Goal: Task Accomplishment & Management: Use online tool/utility

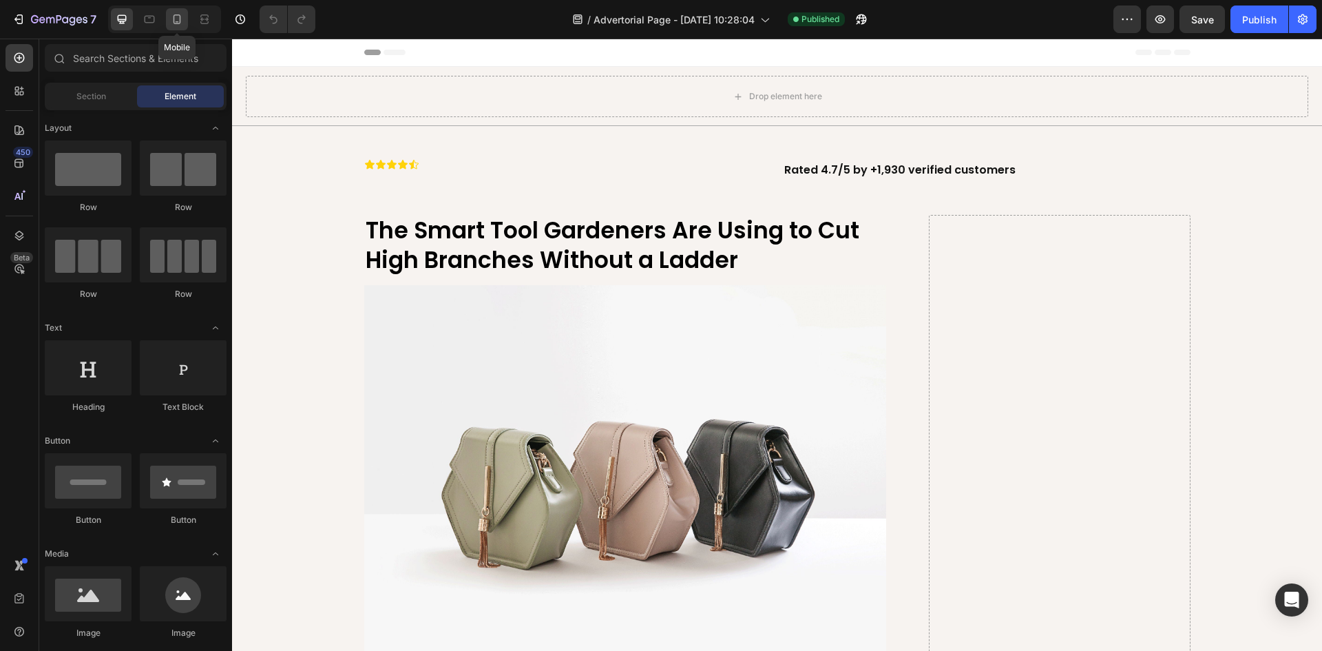
click at [170, 21] on icon at bounding box center [177, 19] width 14 height 14
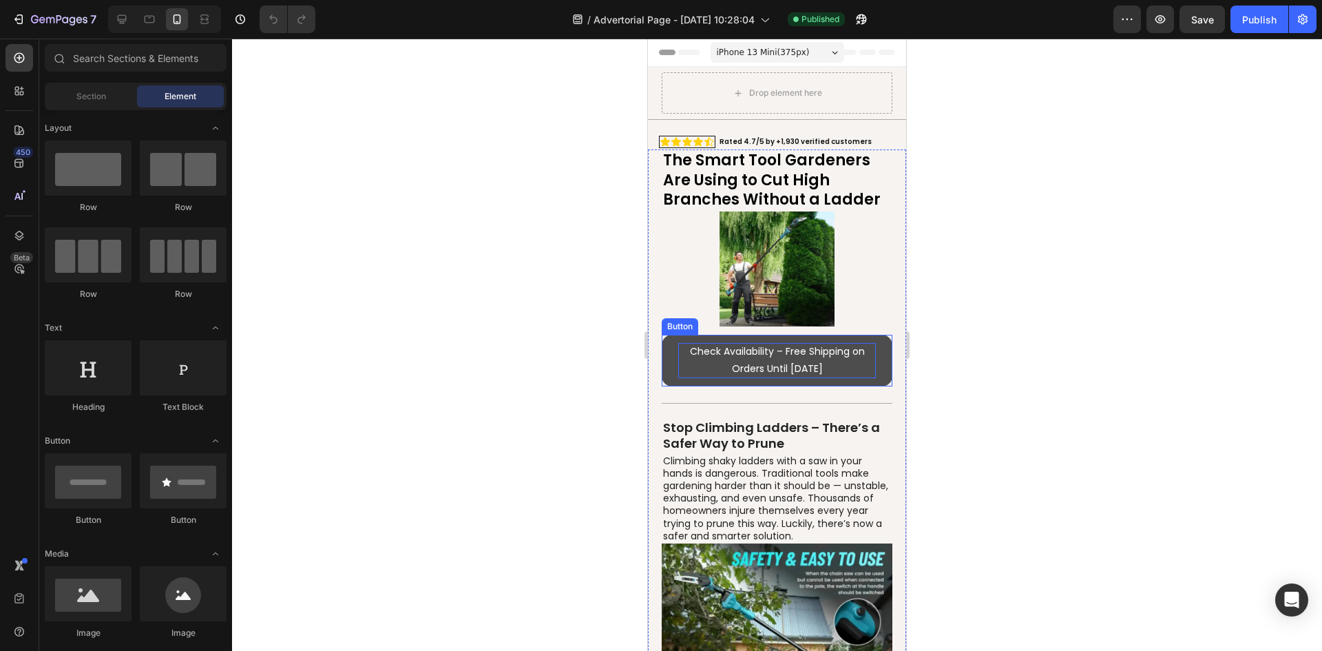
click at [814, 363] on p "Check Availability – Free Shipping on Orders Until [DATE]" at bounding box center [777, 360] width 198 height 34
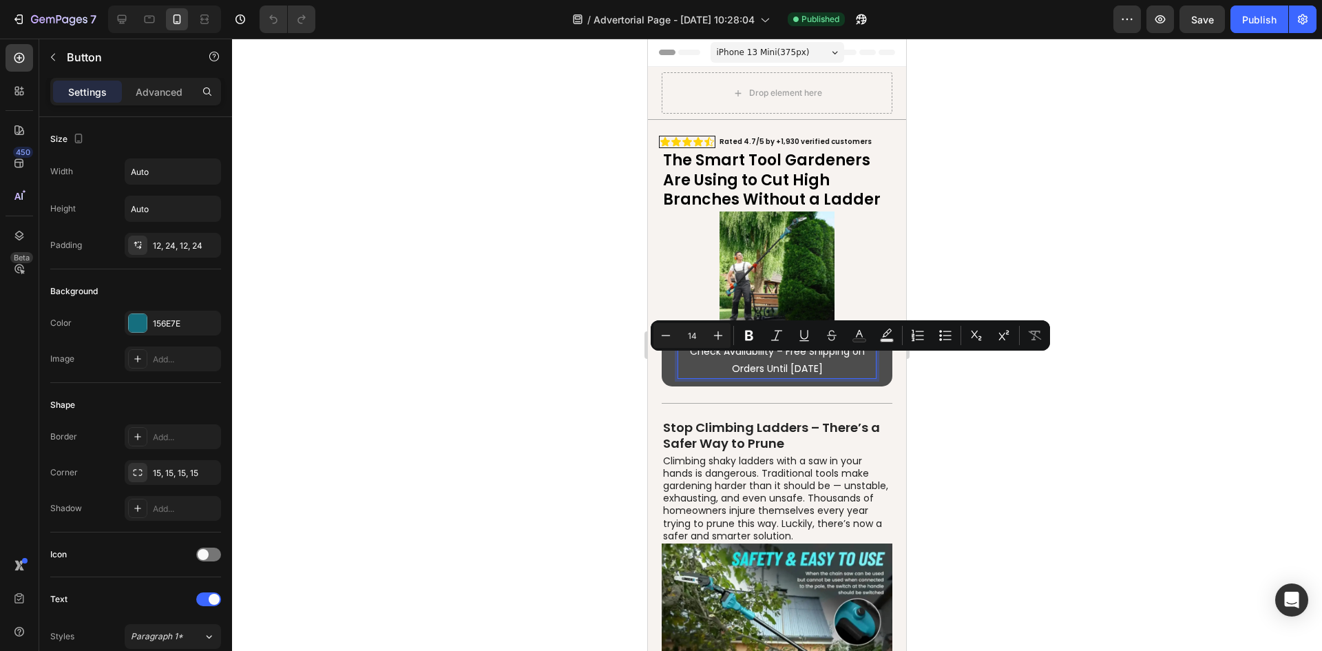
click at [820, 368] on p "Check Availability – Free Shipping on Orders Until [DATE]" at bounding box center [777, 360] width 198 height 34
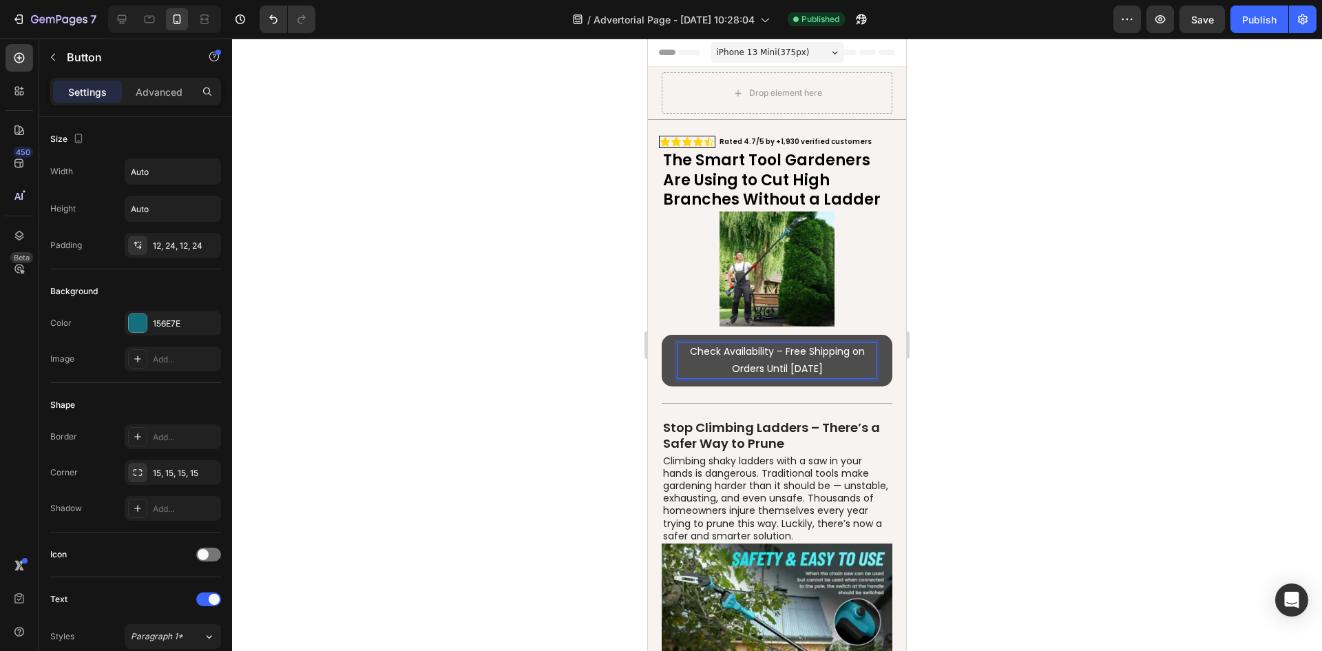
copy p "Check Availability – Free Shipping on Orders Until [DATE]"
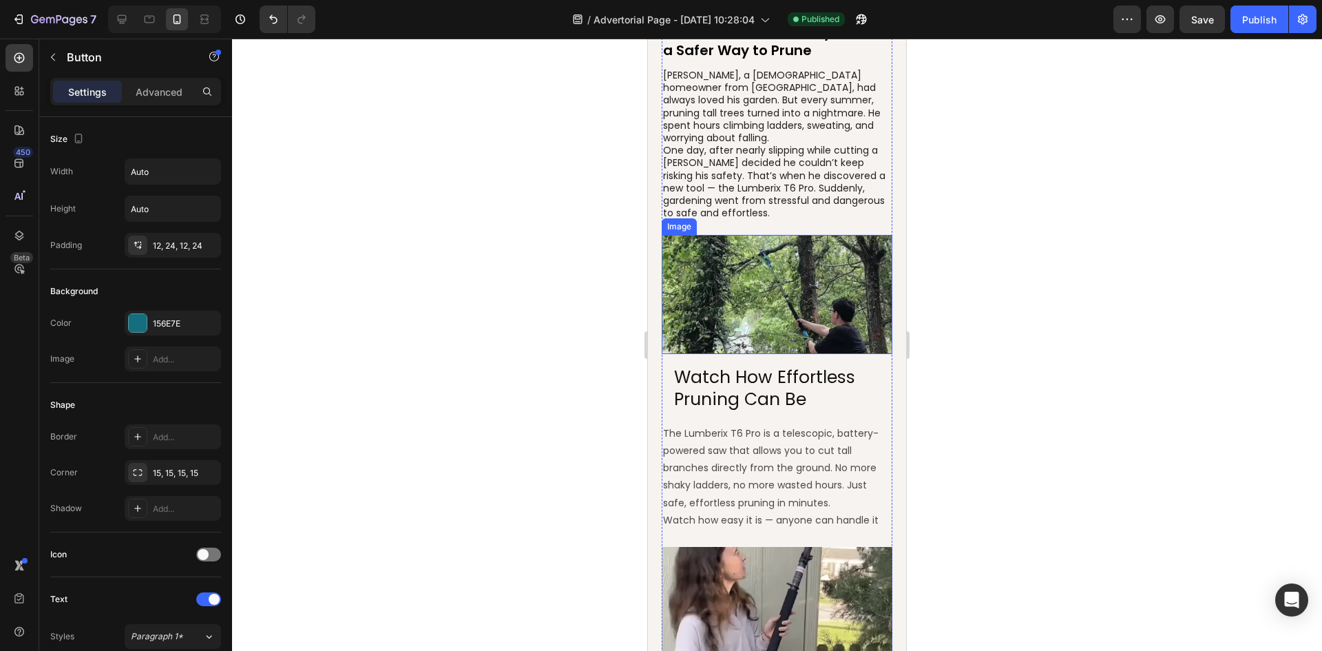
type input "16"
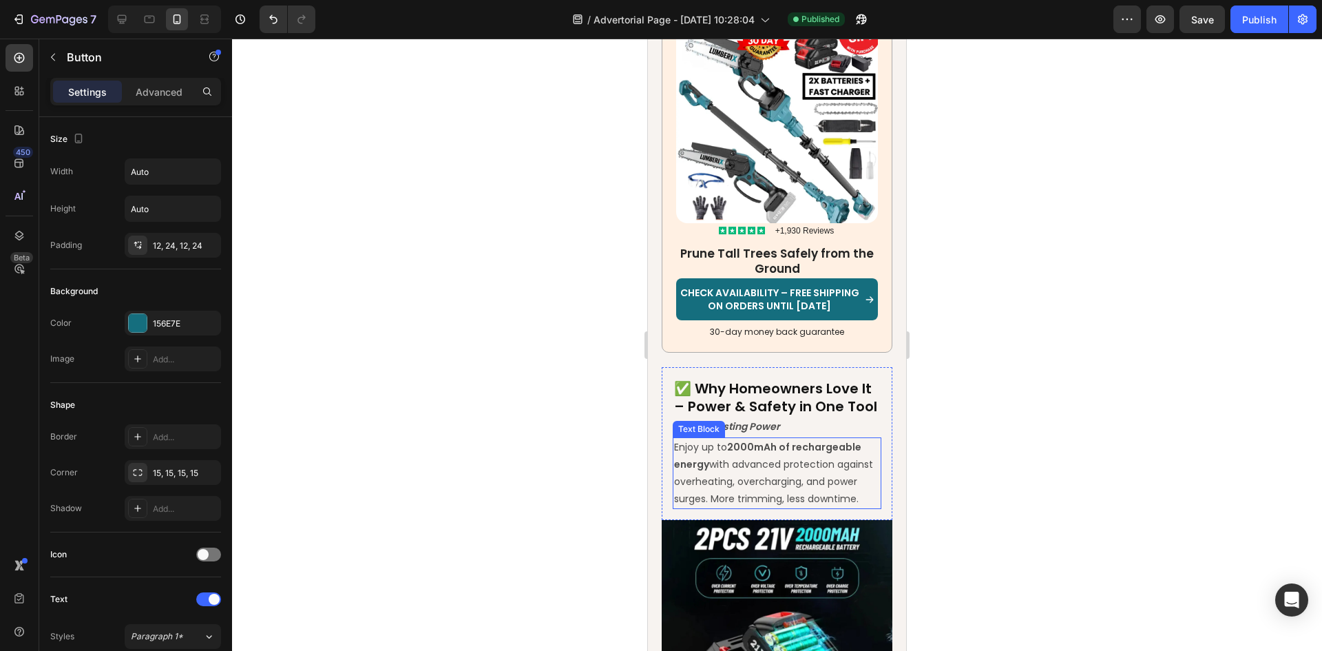
scroll to position [1997, 0]
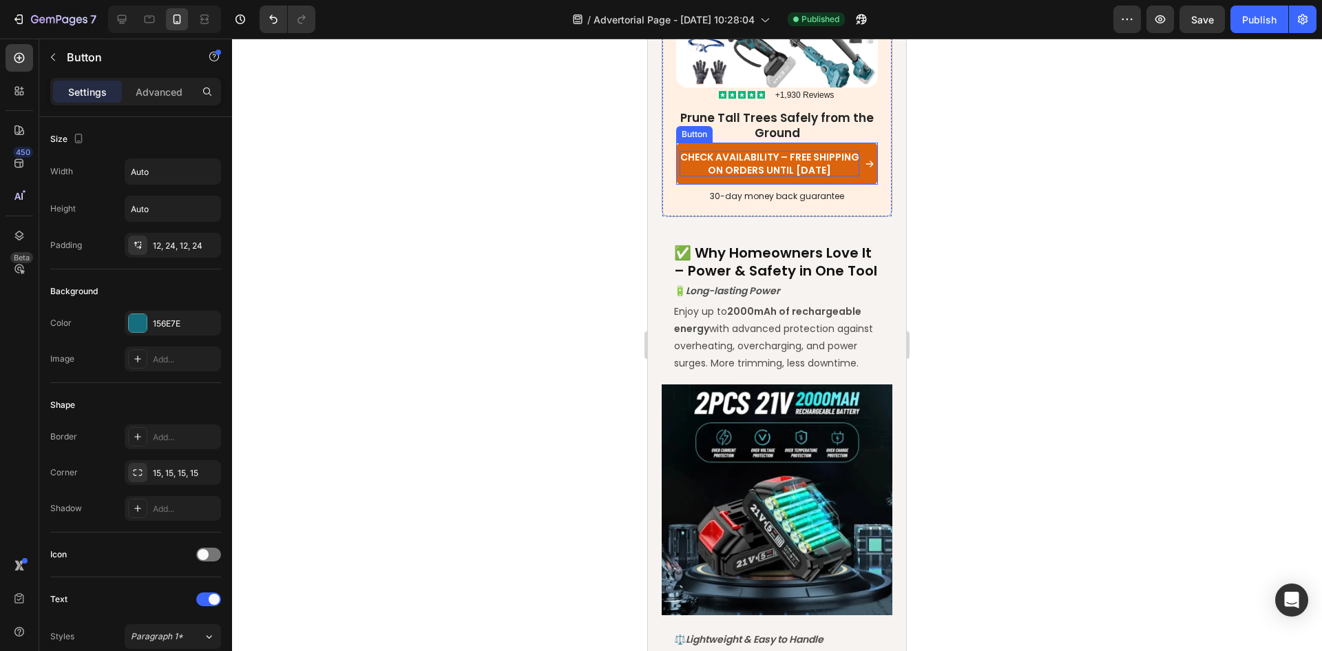
click at [770, 151] on p "Check Availability – Free Shipping on Orders Until [DATE]" at bounding box center [770, 163] width 180 height 25
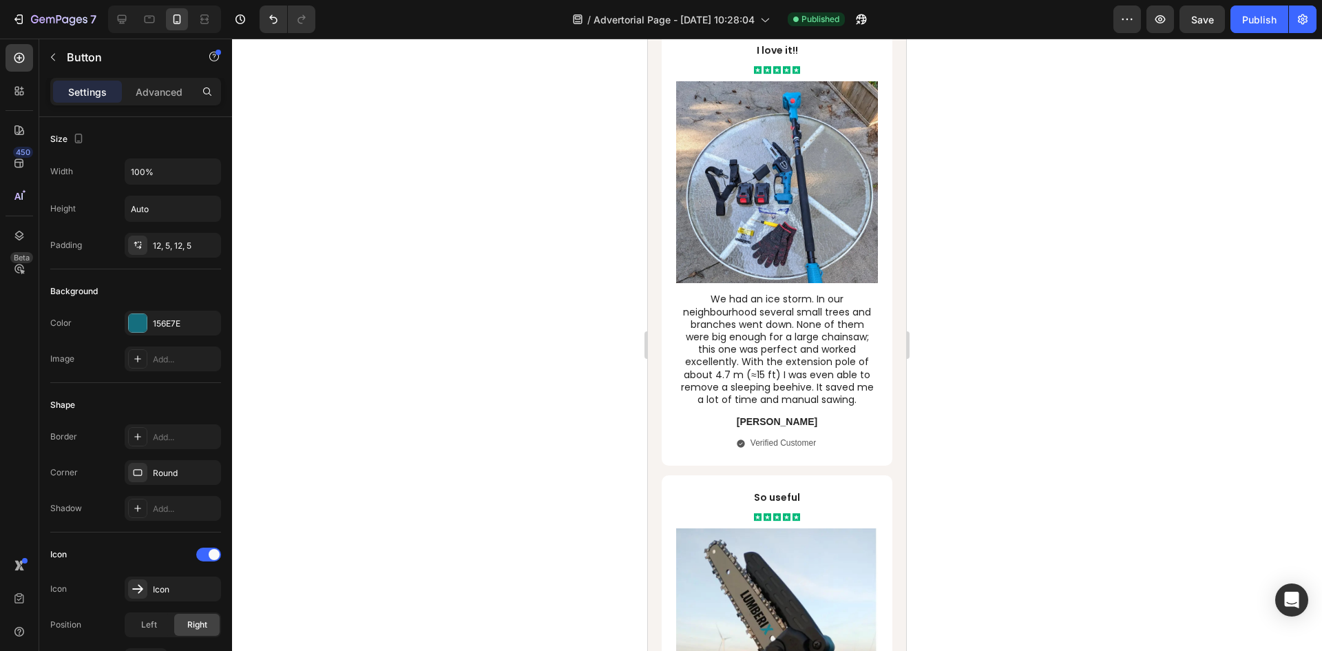
scroll to position [3237, 0]
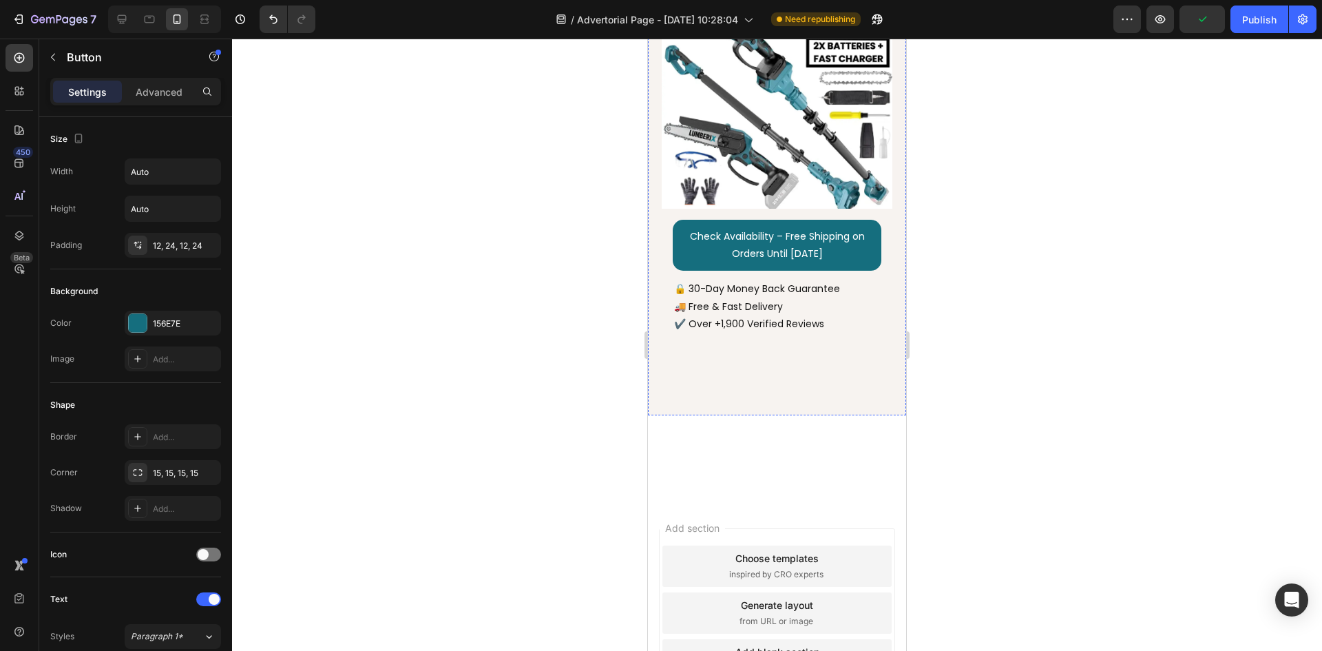
scroll to position [5097, 0]
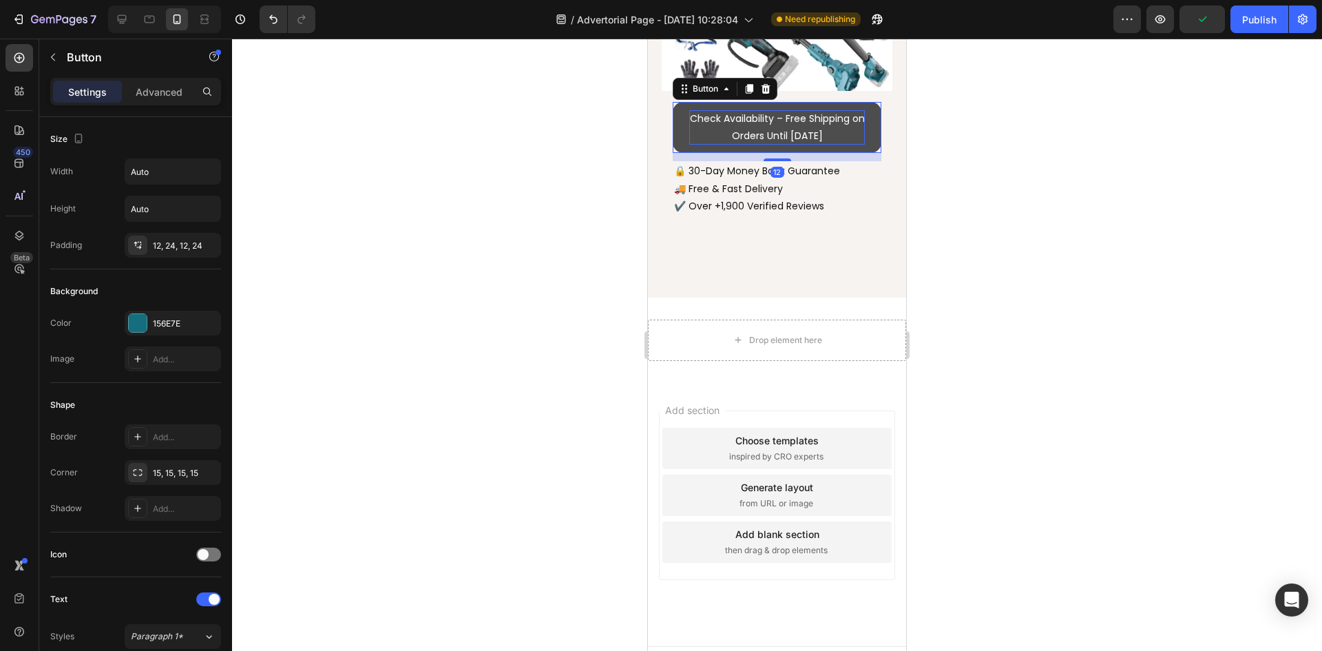
click at [798, 145] on p "Check Availability – Free Shipping on Orders Until [DATE]" at bounding box center [777, 127] width 176 height 34
click at [1245, 29] on button "Publish" at bounding box center [1260, 20] width 58 height 28
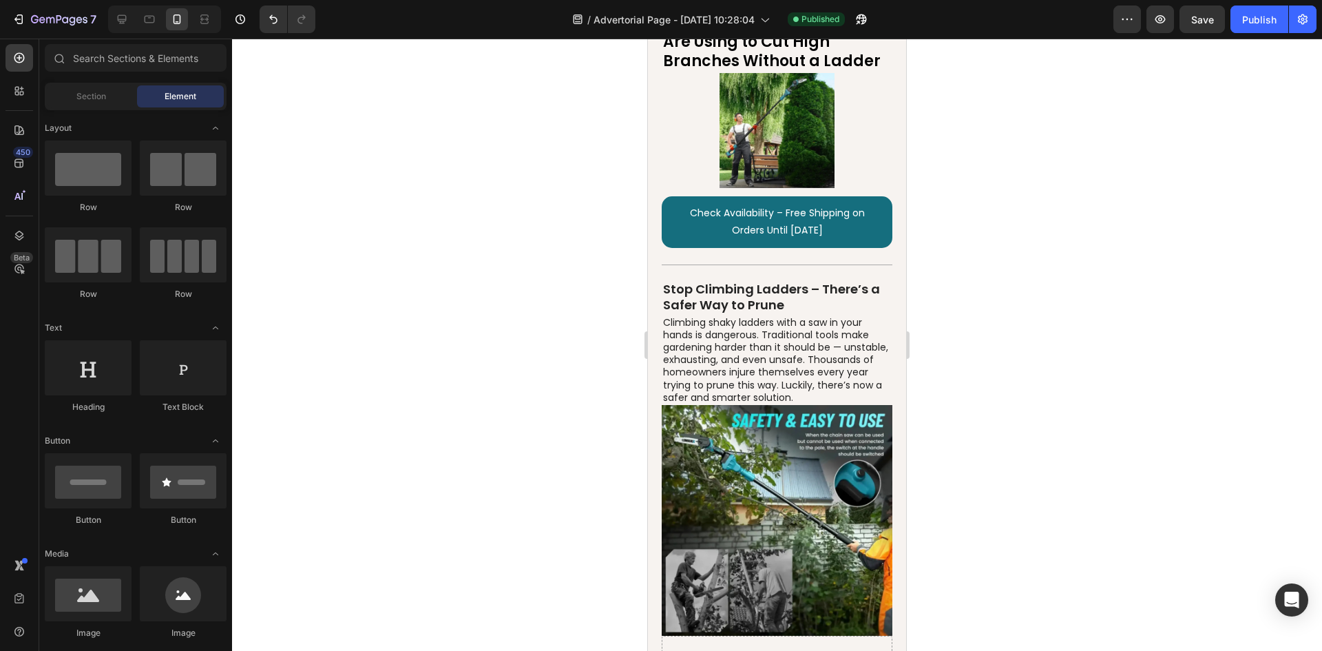
scroll to position [0, 0]
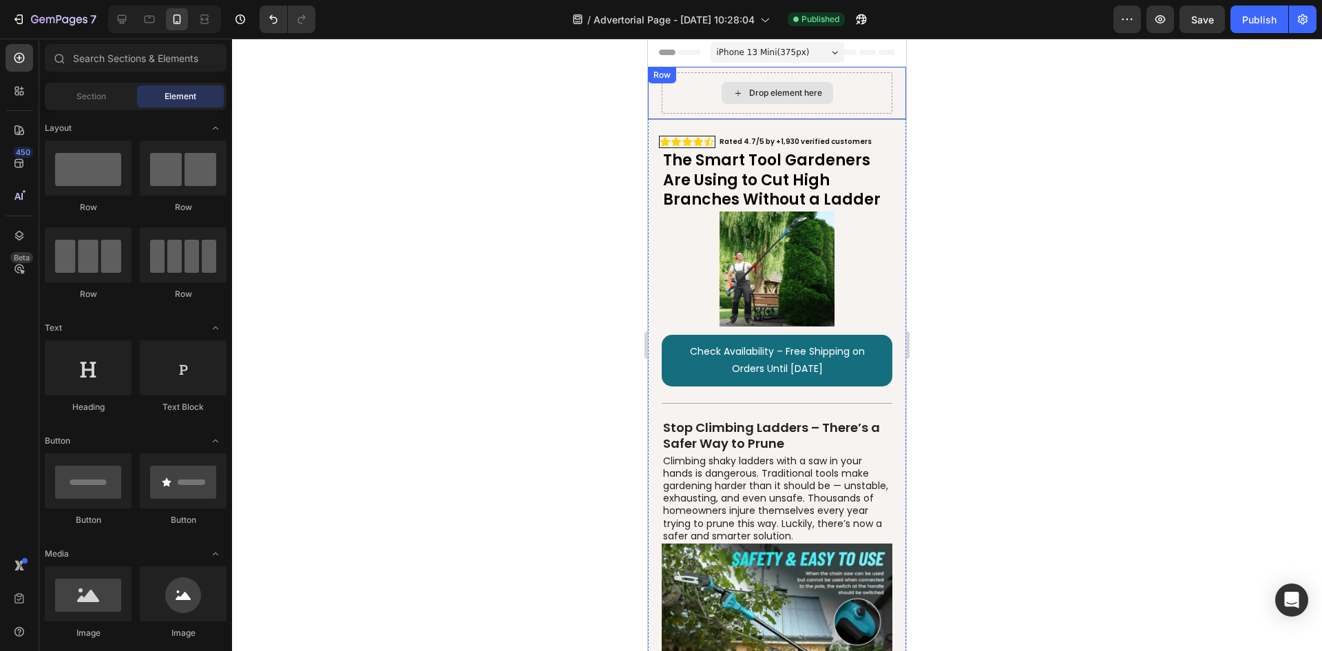
click at [687, 80] on div "Drop element here Row" at bounding box center [777, 93] width 258 height 53
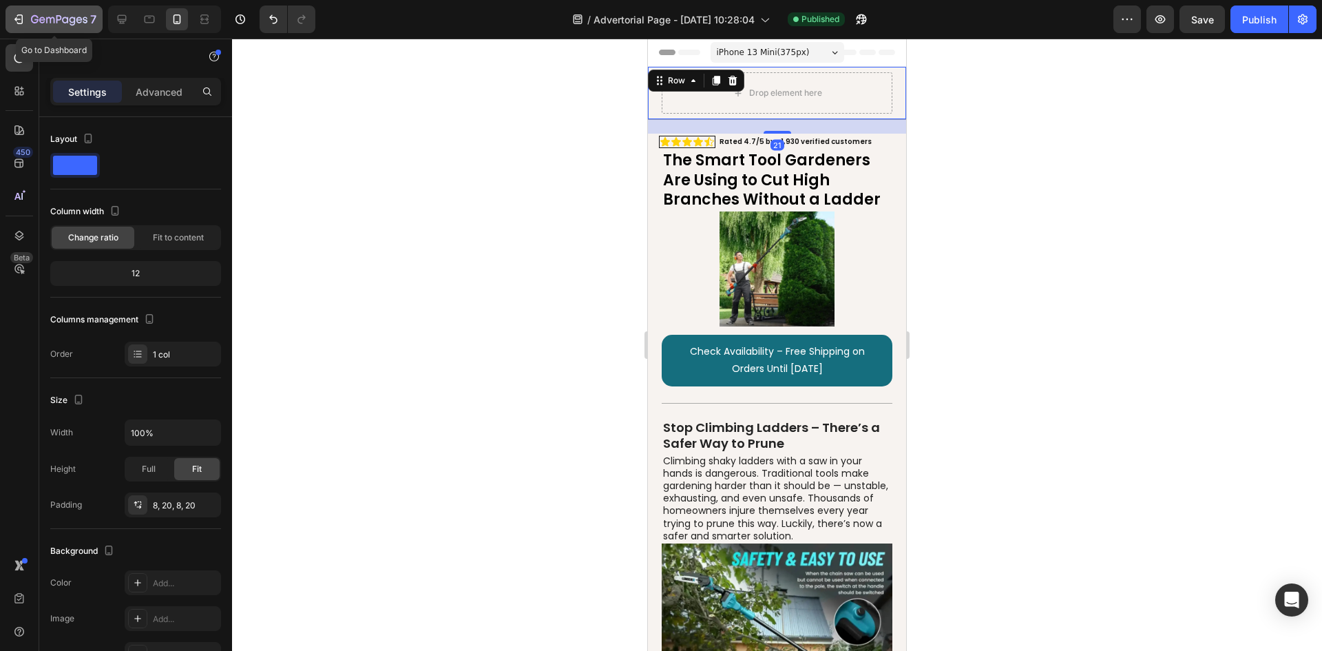
click at [18, 19] on icon "button" at bounding box center [19, 19] width 14 height 14
